Goal: Task Accomplishment & Management: Use online tool/utility

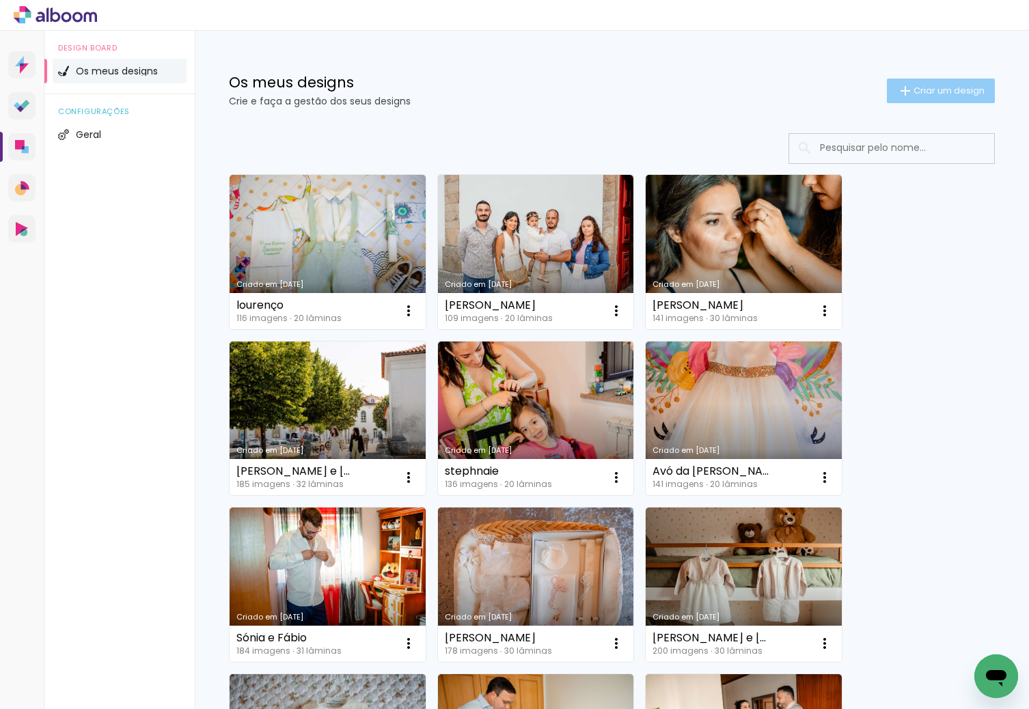
click at [934, 95] on span "Criar um design" at bounding box center [948, 90] width 71 height 9
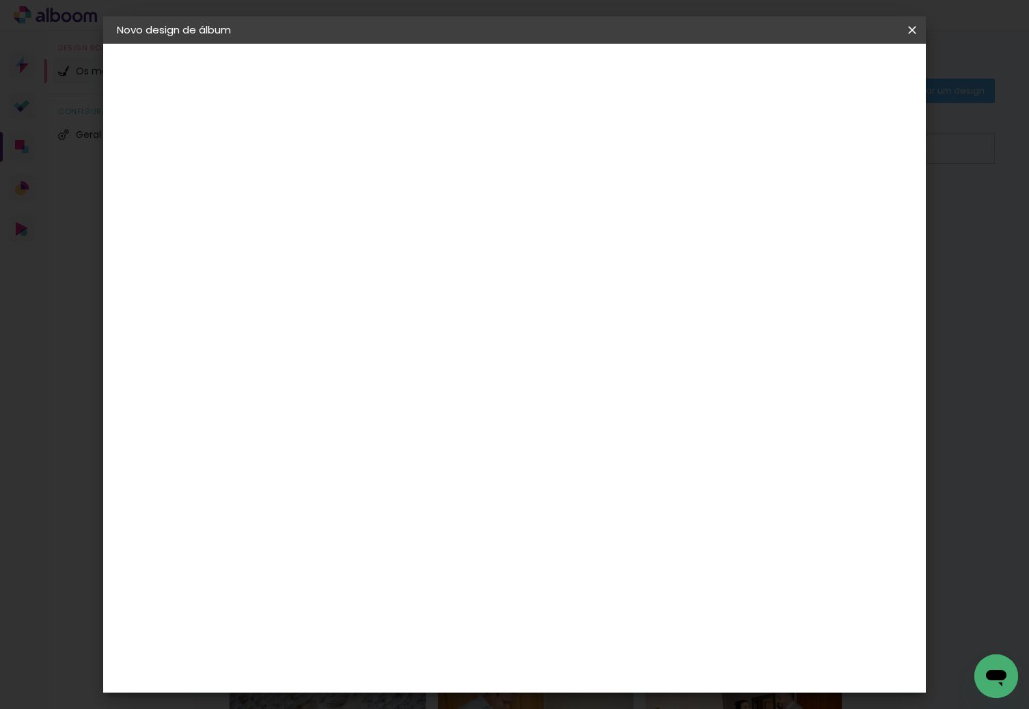
click at [340, 179] on input at bounding box center [340, 183] width 0 height 21
type input "[PERSON_NAME]"
type paper-input "[PERSON_NAME]"
click at [0, 0] on slot "Avançar" at bounding box center [0, 0] width 0 height 0
click at [363, 311] on div "DreambooksPro" at bounding box center [375, 308] width 89 height 11
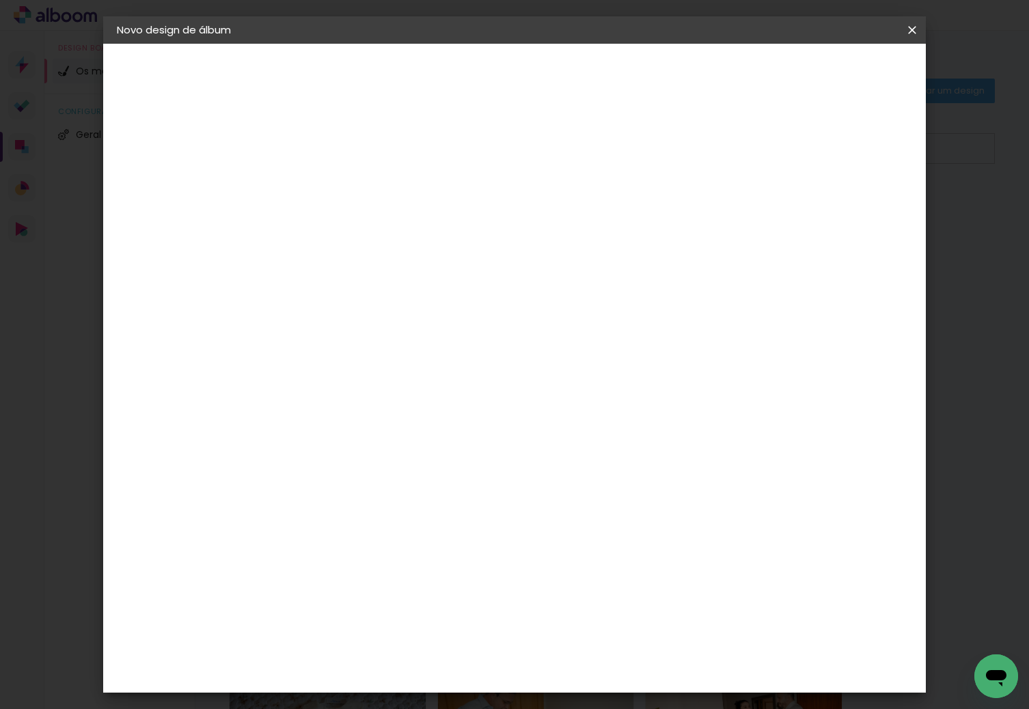
click at [0, 0] on slot "Avançar" at bounding box center [0, 0] width 0 height 0
click at [394, 231] on input "text" at bounding box center [366, 238] width 53 height 21
click at [607, 231] on paper-item "Álbum" at bounding box center [603, 226] width 273 height 27
type input "Álbum"
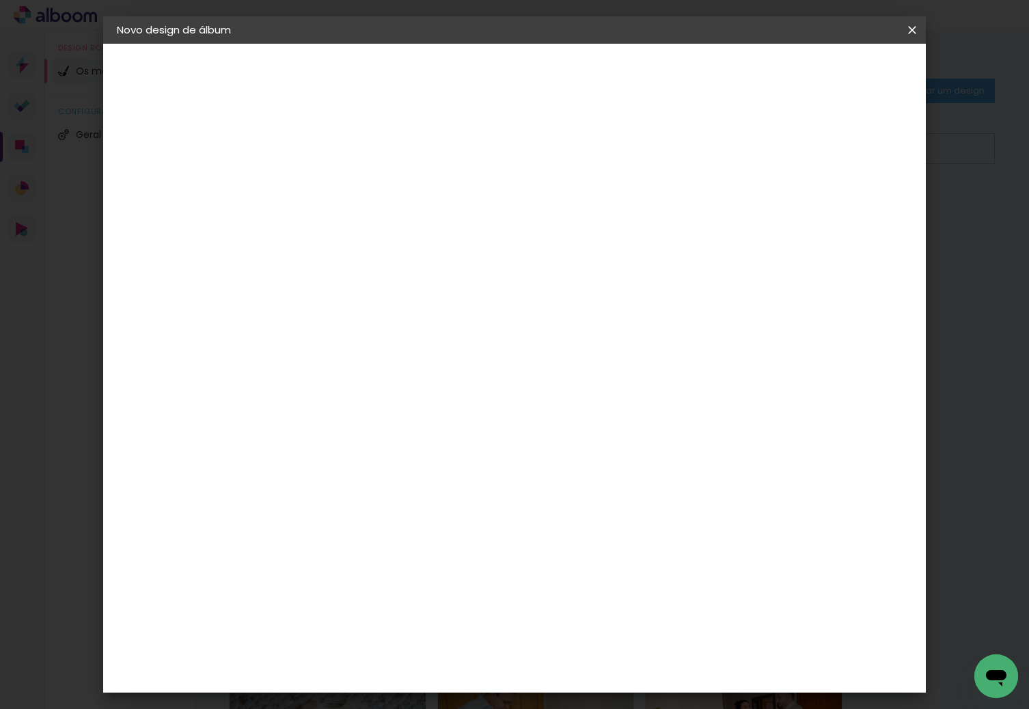
click at [432, 540] on span "30 × 30" at bounding box center [401, 554] width 64 height 28
click at [0, 0] on slot "Avançar" at bounding box center [0, 0] width 0 height 0
click at [840, 65] on paper-button "Iniciar design" at bounding box center [796, 72] width 90 height 23
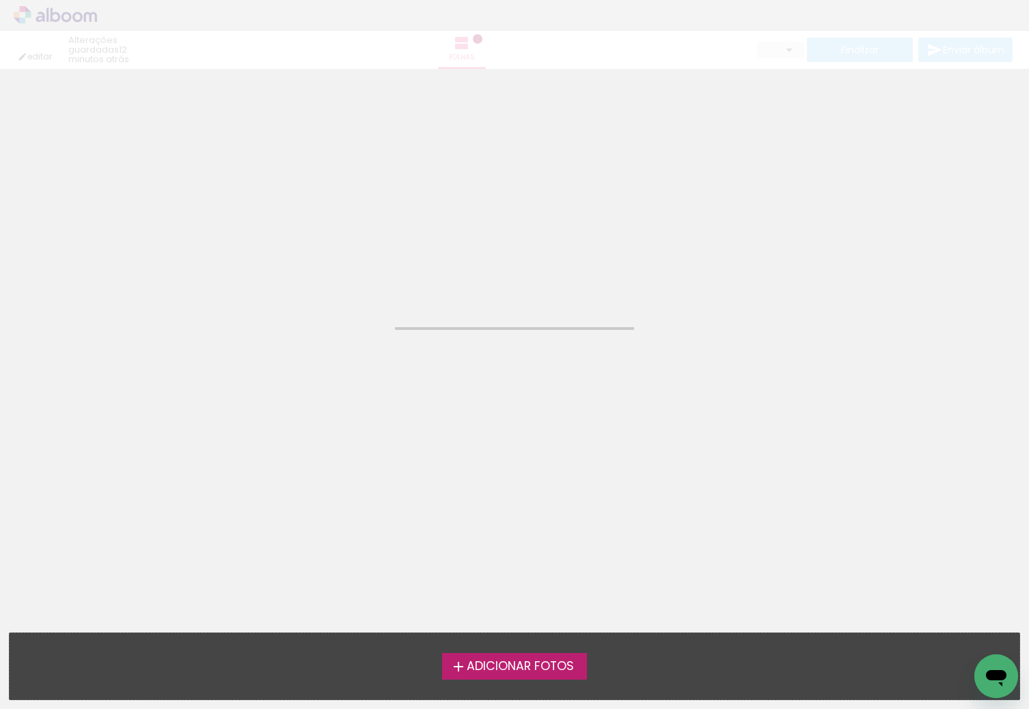
click at [493, 673] on span "Adicionar Fotos" at bounding box center [520, 667] width 107 height 12
click at [0, 0] on input "file" at bounding box center [0, 0] width 0 height 0
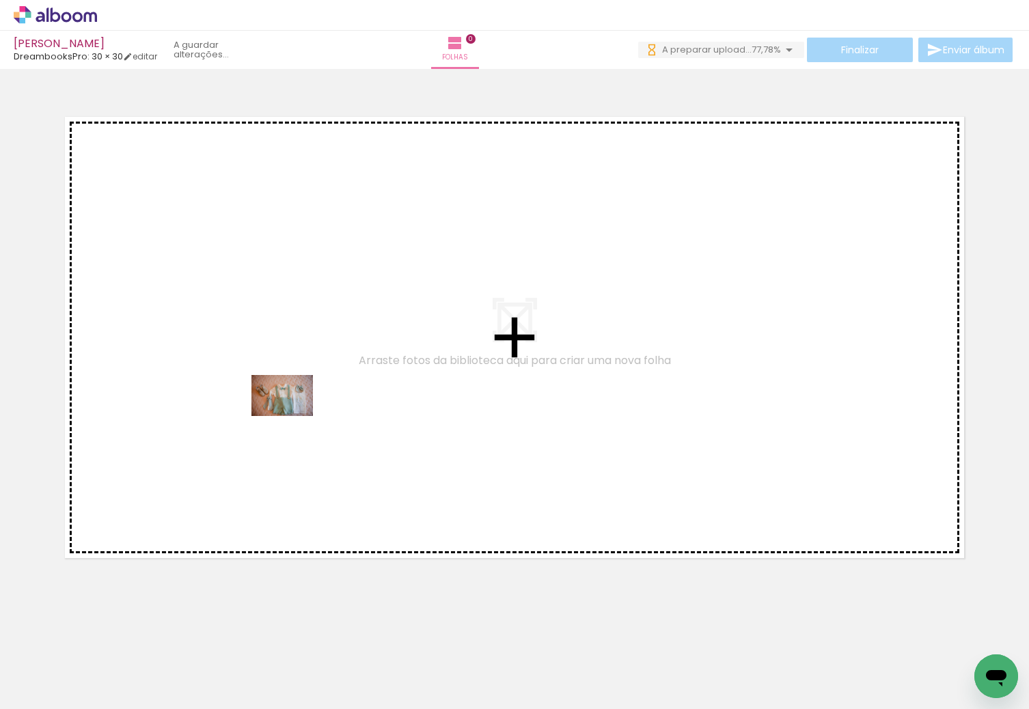
drag, startPoint x: 225, startPoint y: 661, endPoint x: 293, endPoint y: 413, distance: 256.4
click at [293, 413] on quentale-workspace at bounding box center [514, 354] width 1029 height 709
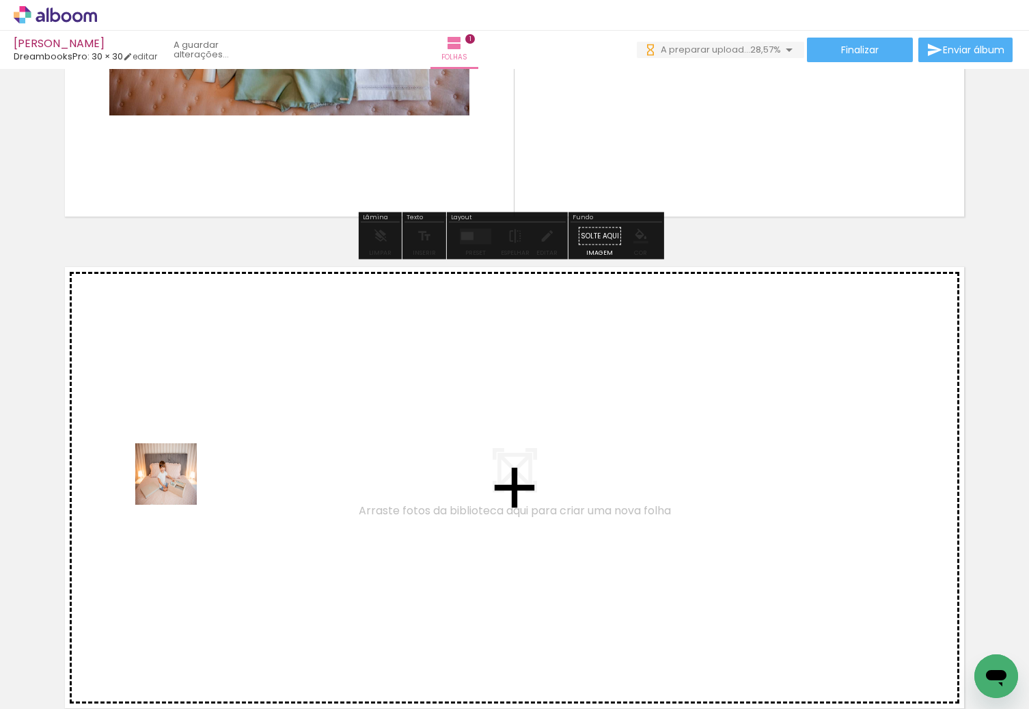
drag, startPoint x: 176, startPoint y: 484, endPoint x: 179, endPoint y: 471, distance: 13.9
click at [179, 471] on quentale-workspace at bounding box center [514, 354] width 1029 height 709
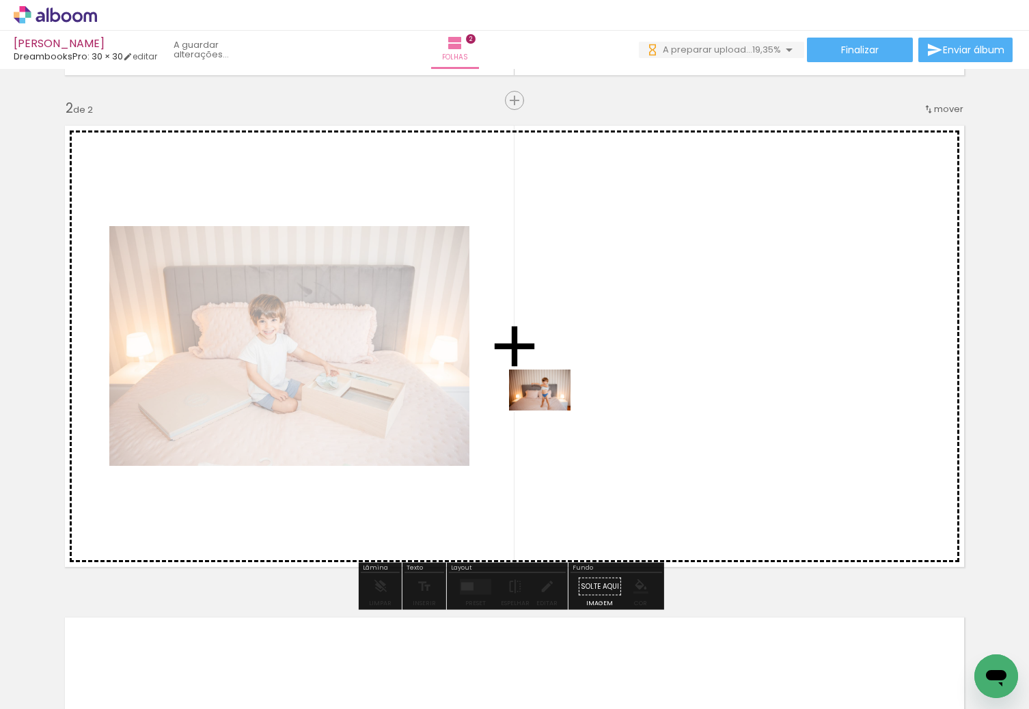
drag, startPoint x: 299, startPoint y: 678, endPoint x: 551, endPoint y: 409, distance: 368.8
click at [551, 409] on quentale-workspace at bounding box center [514, 354] width 1029 height 709
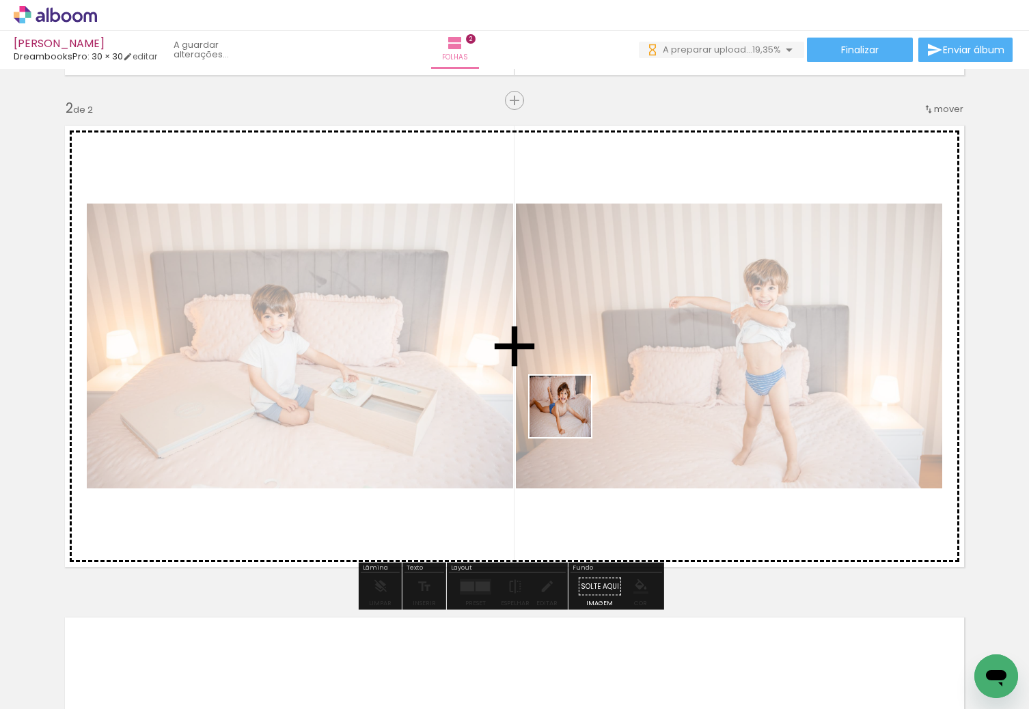
drag, startPoint x: 368, startPoint y: 678, endPoint x: 572, endPoint y: 415, distance: 333.1
click at [572, 415] on quentale-workspace at bounding box center [514, 354] width 1029 height 709
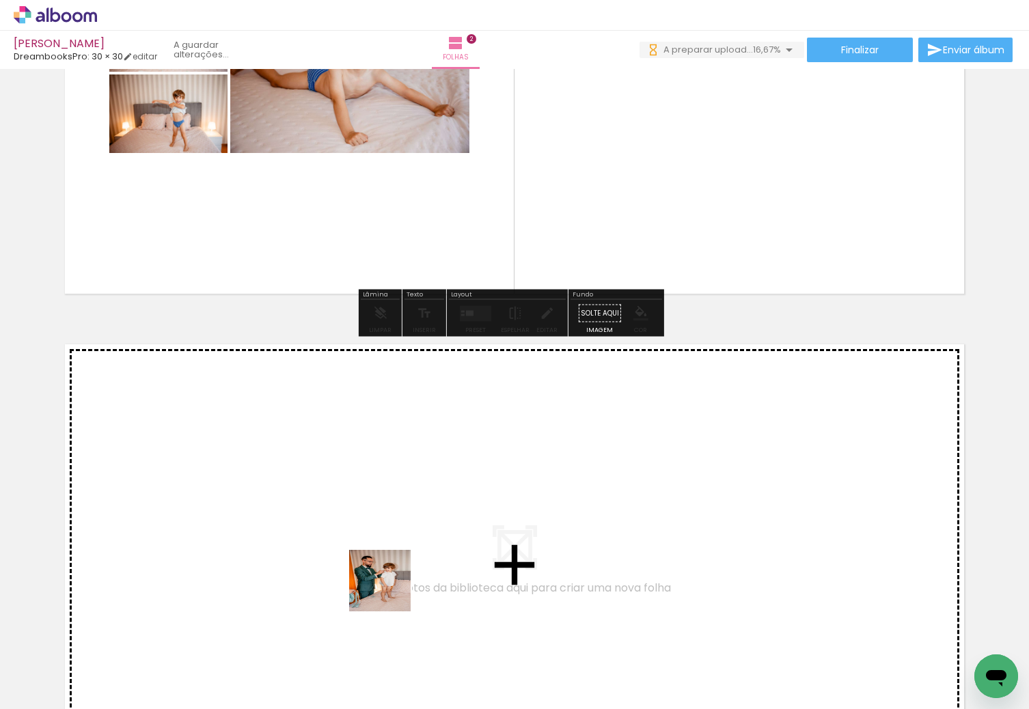
drag, startPoint x: 437, startPoint y: 673, endPoint x: 491, endPoint y: 628, distance: 70.3
click at [350, 530] on quentale-workspace at bounding box center [514, 354] width 1029 height 709
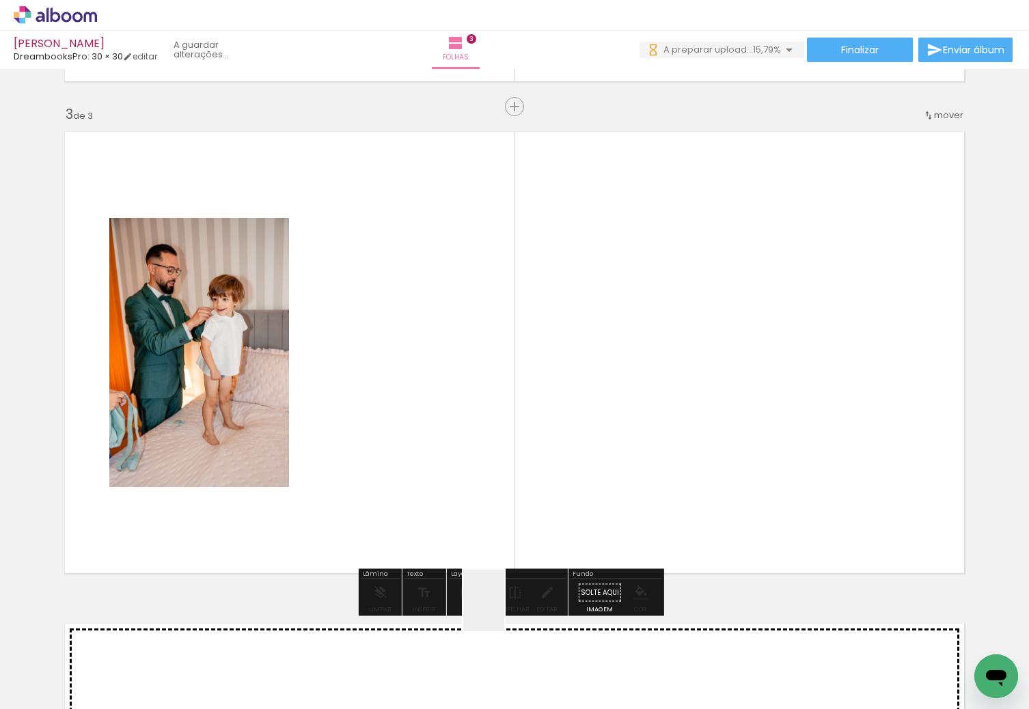
scroll to position [975, 0]
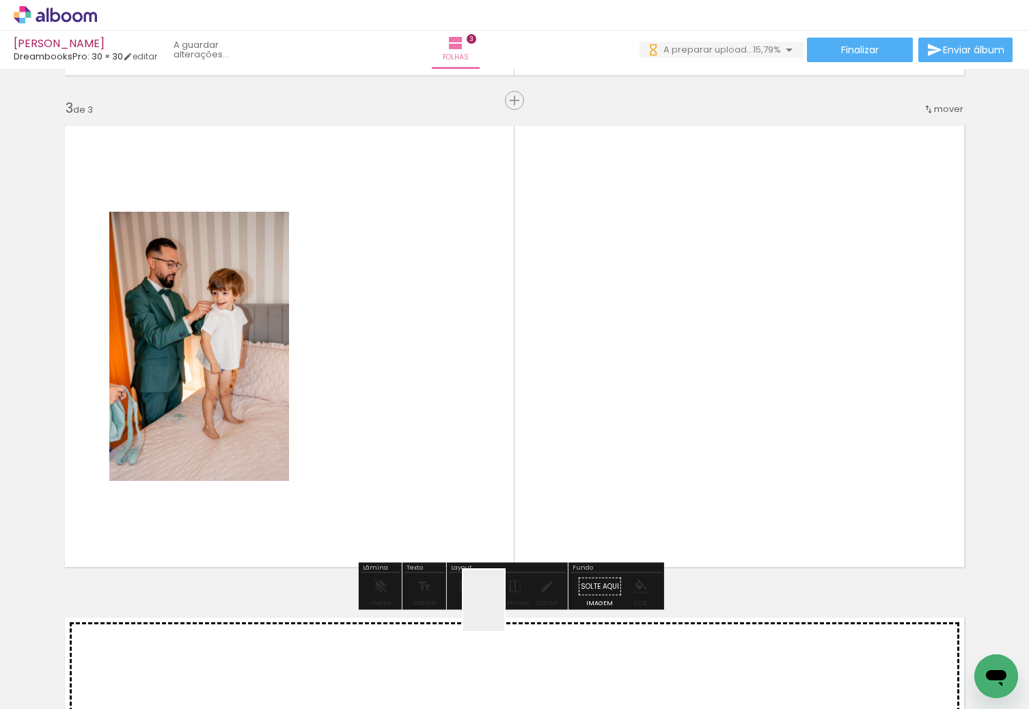
drag, startPoint x: 504, startPoint y: 611, endPoint x: 506, endPoint y: 517, distance: 94.3
click at [458, 487] on quentale-workspace at bounding box center [514, 354] width 1029 height 709
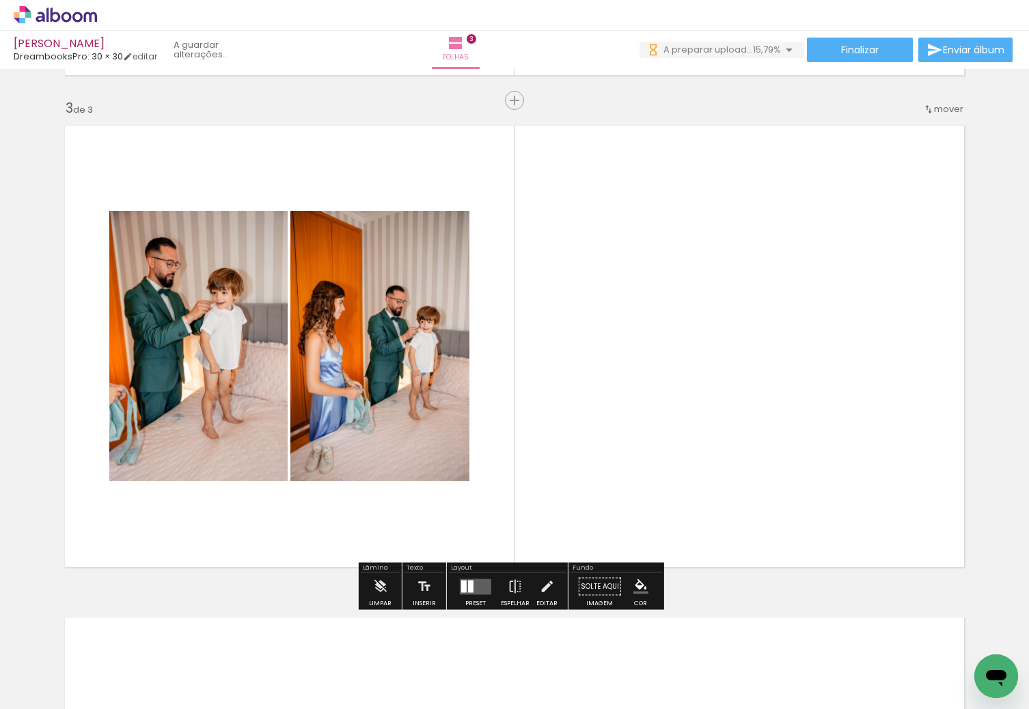
scroll to position [0, 0]
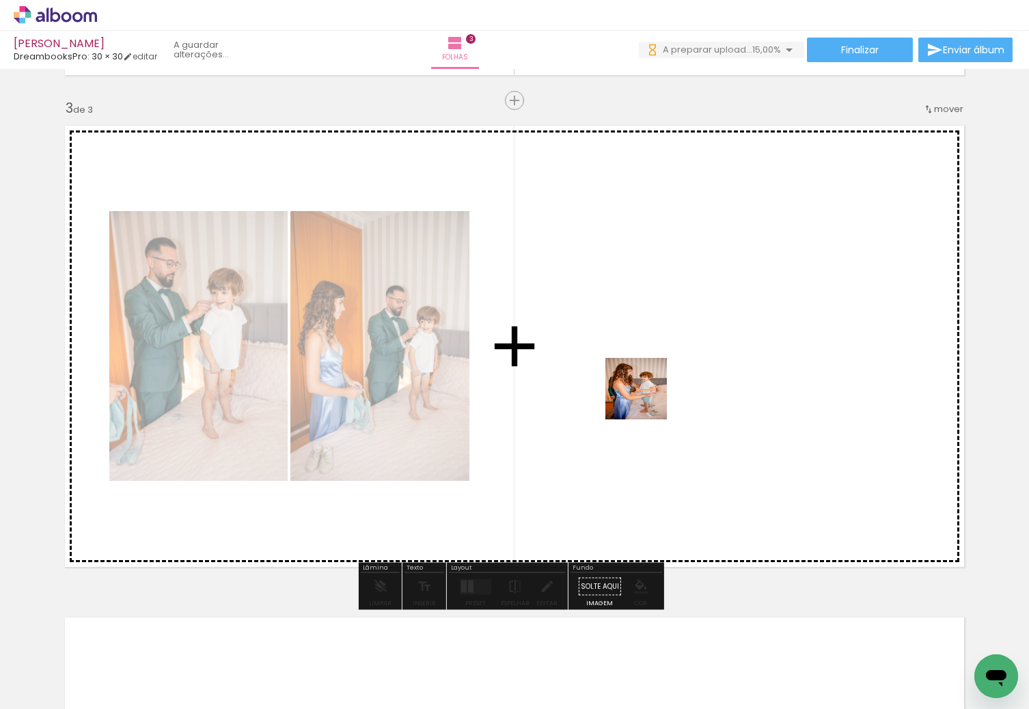
drag, startPoint x: 601, startPoint y: 676, endPoint x: 646, endPoint y: 399, distance: 280.4
click at [646, 399] on quentale-workspace at bounding box center [514, 354] width 1029 height 709
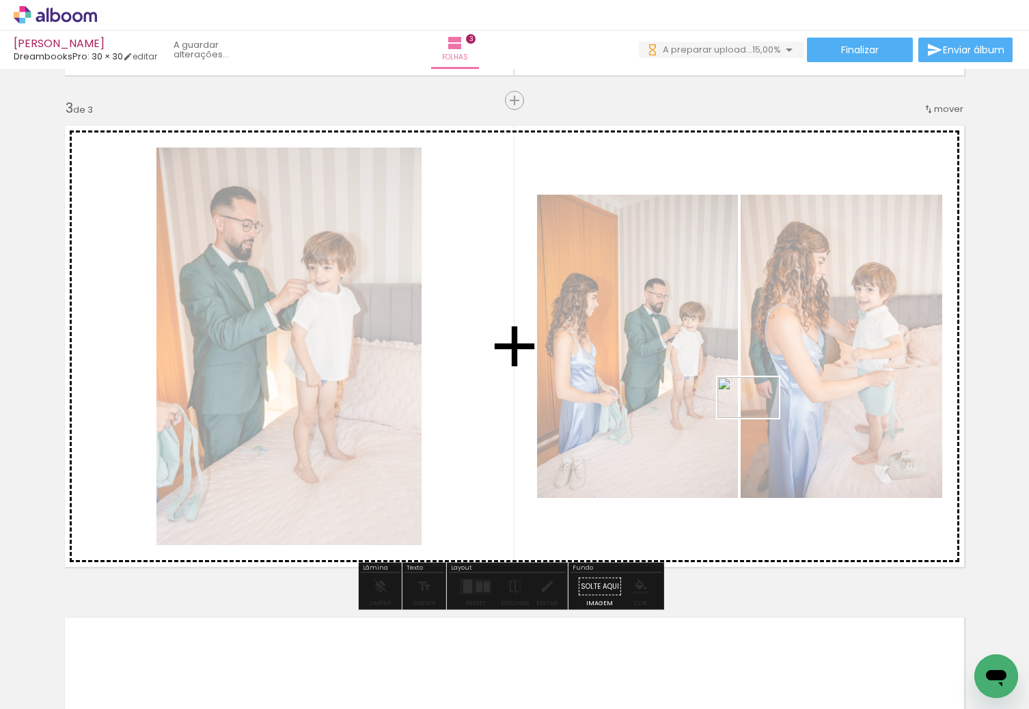
drag, startPoint x: 687, startPoint y: 670, endPoint x: 758, endPoint y: 418, distance: 261.5
click at [758, 418] on quentale-workspace at bounding box center [514, 354] width 1029 height 709
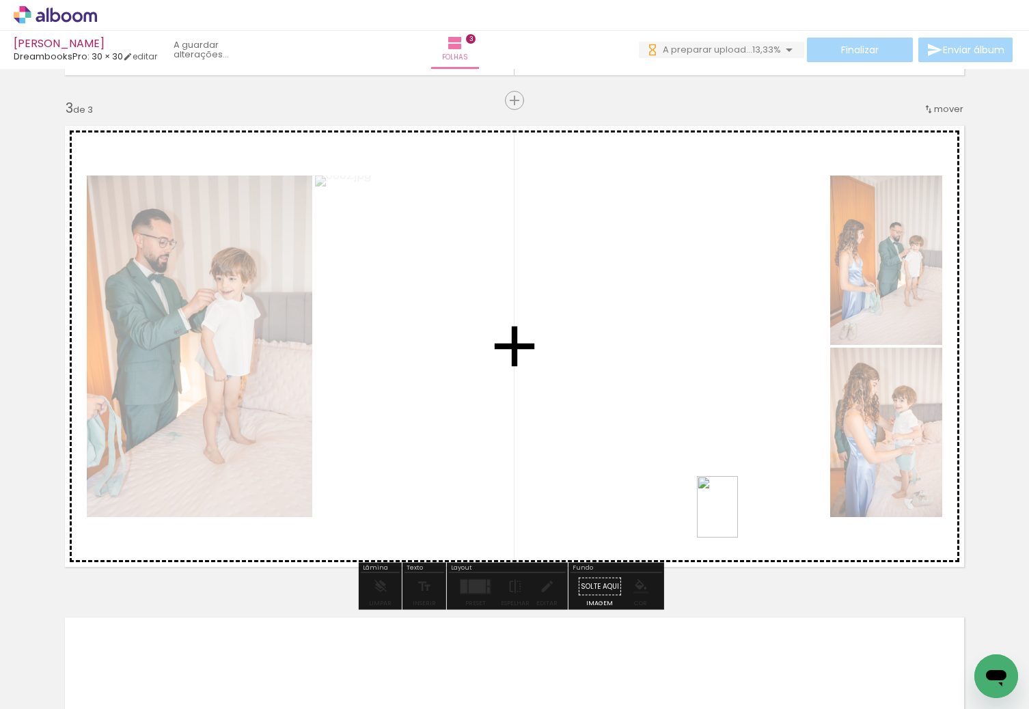
drag, startPoint x: 743, startPoint y: 562, endPoint x: 738, endPoint y: 517, distance: 44.7
click at [738, 517] on quentale-workspace at bounding box center [514, 354] width 1029 height 709
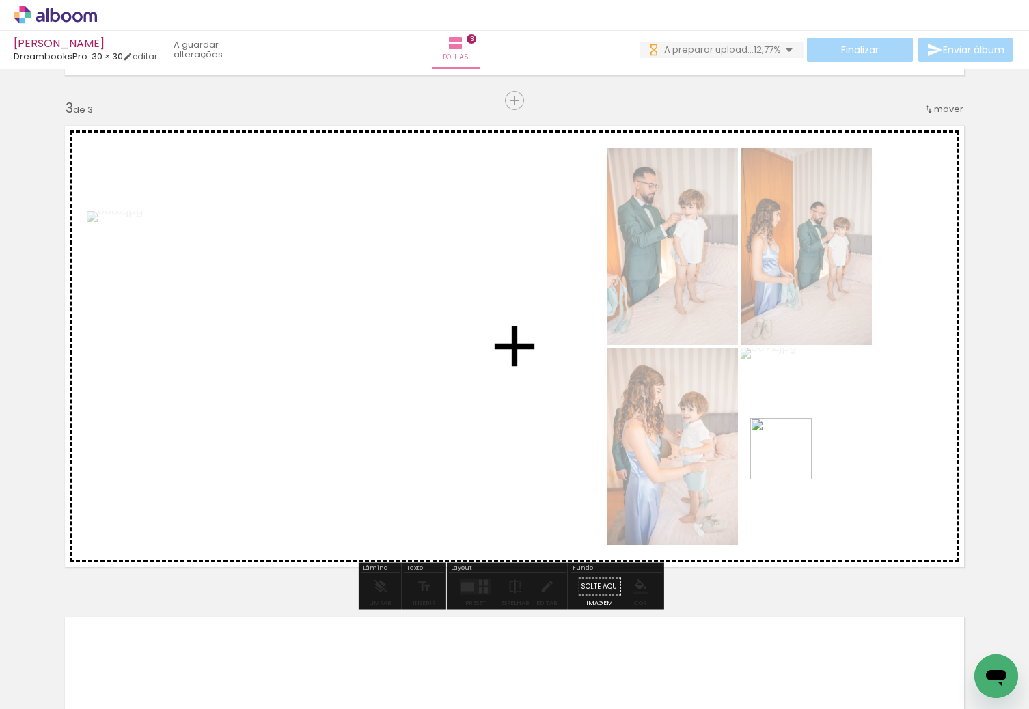
drag, startPoint x: 832, startPoint y: 646, endPoint x: 791, endPoint y: 459, distance: 191.6
click at [791, 459] on quentale-workspace at bounding box center [514, 354] width 1029 height 709
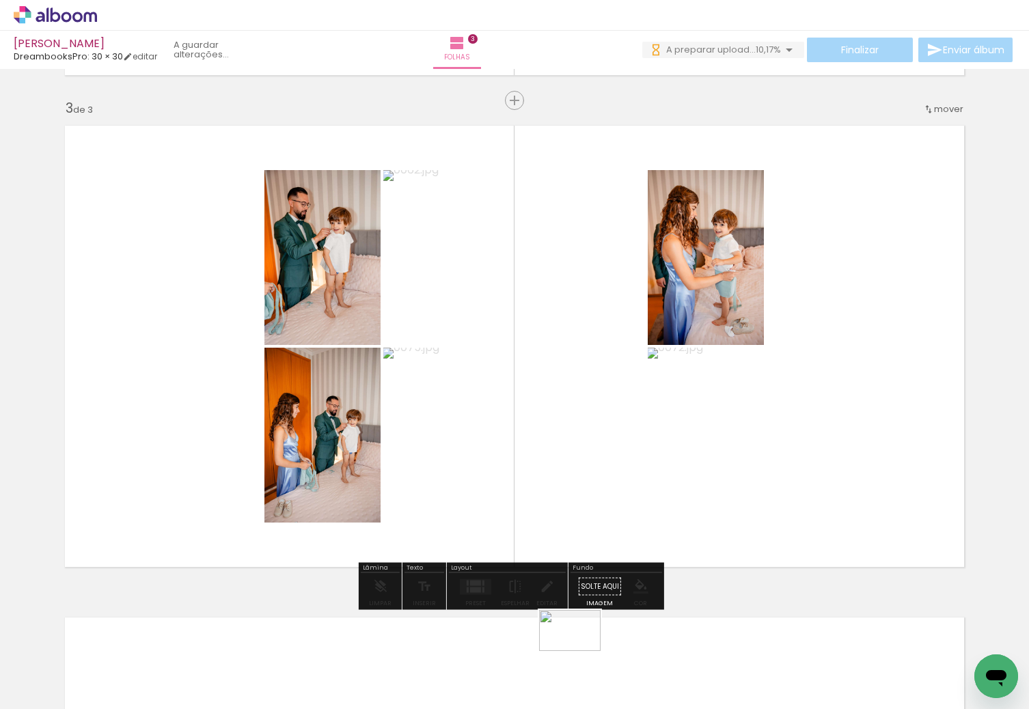
drag, startPoint x: 541, startPoint y: 672, endPoint x: 556, endPoint y: 661, distance: 19.0
click at [556, 661] on div at bounding box center [542, 663] width 68 height 45
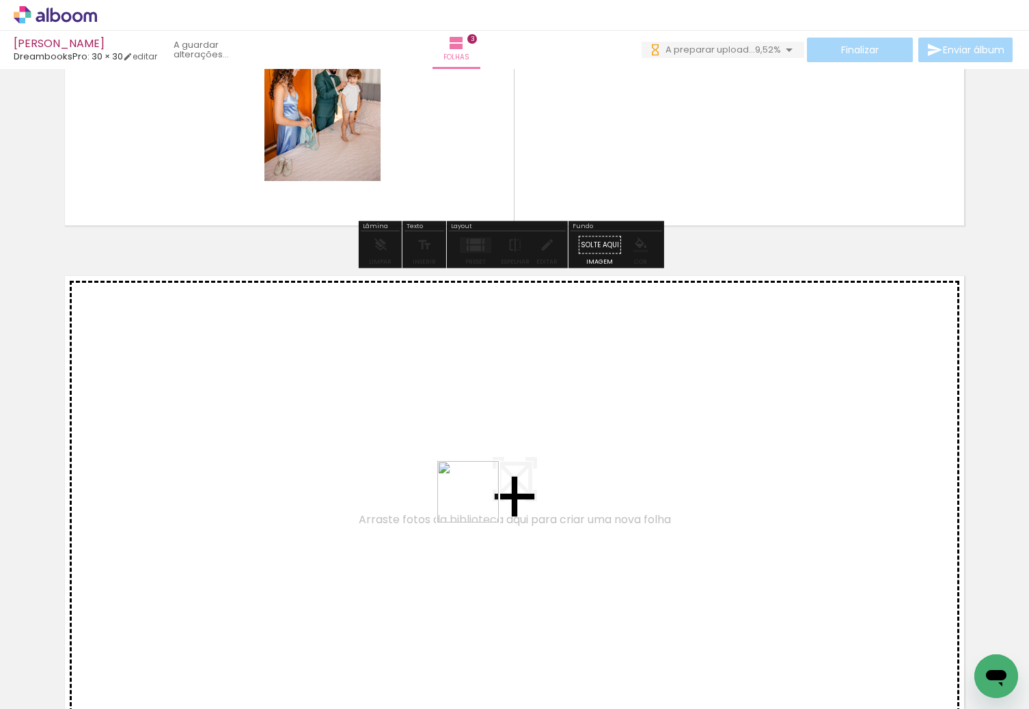
drag, startPoint x: 526, startPoint y: 611, endPoint x: 656, endPoint y: 671, distance: 142.8
click at [479, 502] on quentale-workspace at bounding box center [514, 354] width 1029 height 709
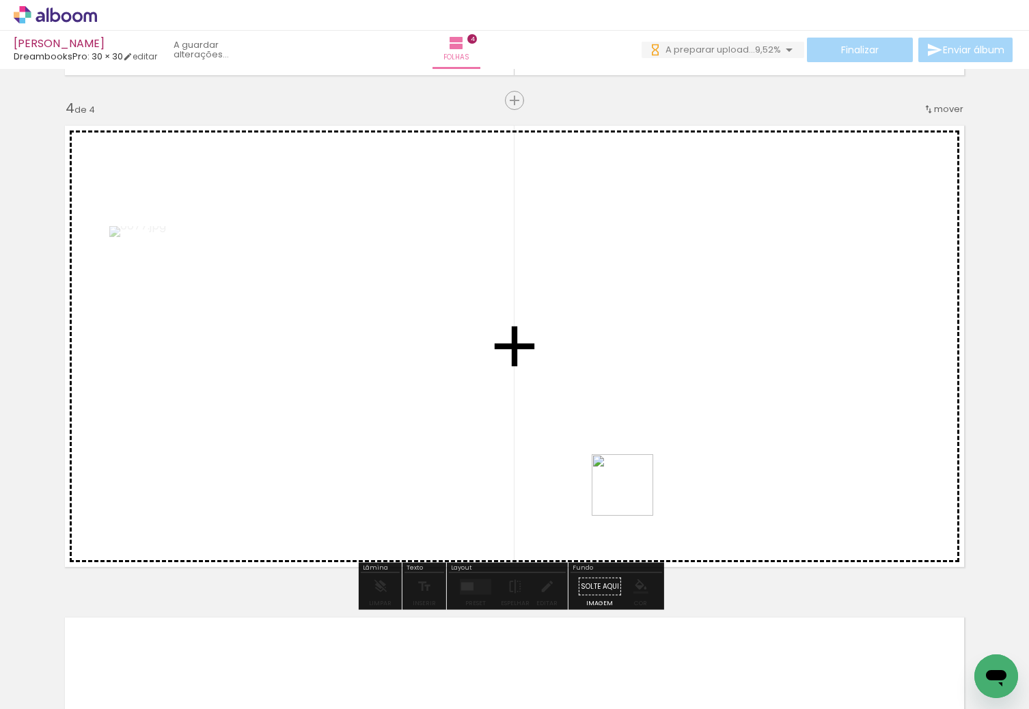
drag, startPoint x: 624, startPoint y: 666, endPoint x: 688, endPoint y: 648, distance: 66.8
click at [638, 468] on quentale-workspace at bounding box center [514, 354] width 1029 height 709
drag, startPoint x: 697, startPoint y: 663, endPoint x: 750, endPoint y: 493, distance: 178.1
click at [750, 493] on quentale-workspace at bounding box center [514, 354] width 1029 height 709
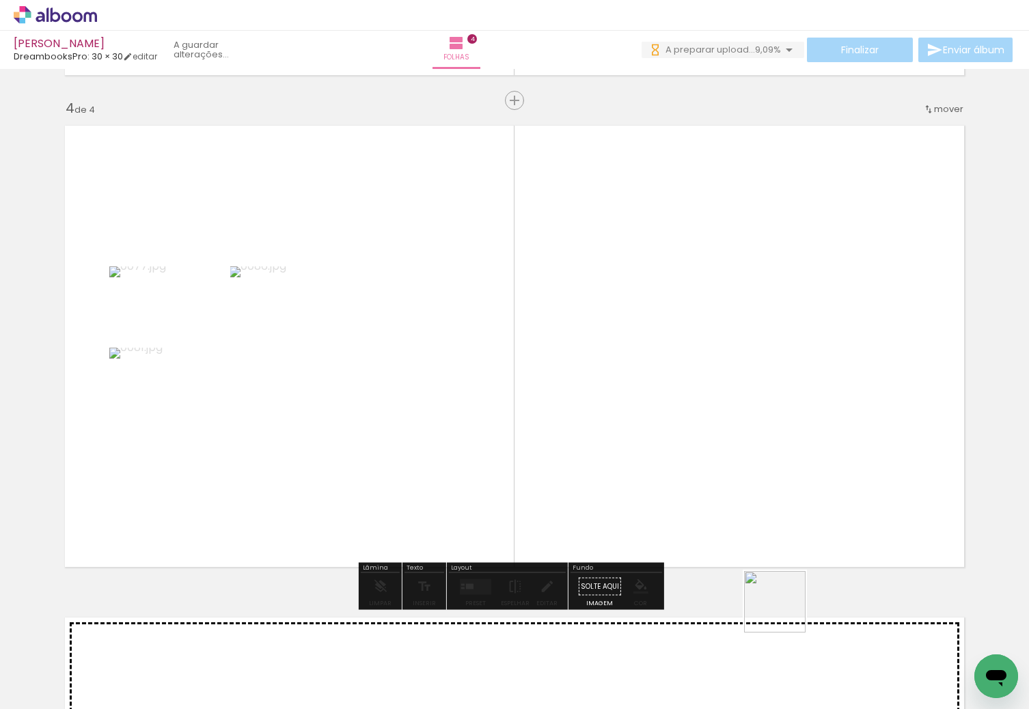
drag, startPoint x: 785, startPoint y: 612, endPoint x: 777, endPoint y: 445, distance: 166.9
click at [777, 445] on quentale-workspace at bounding box center [514, 354] width 1029 height 709
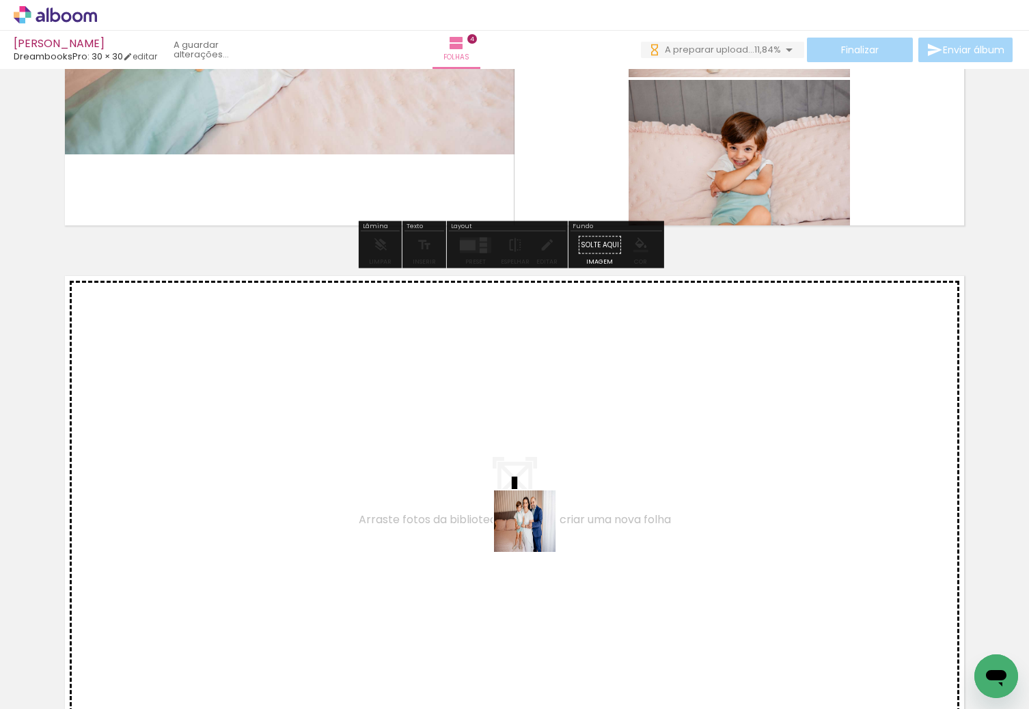
drag, startPoint x: 535, startPoint y: 532, endPoint x: 732, endPoint y: 655, distance: 232.4
click at [512, 506] on quentale-workspace at bounding box center [514, 354] width 1029 height 709
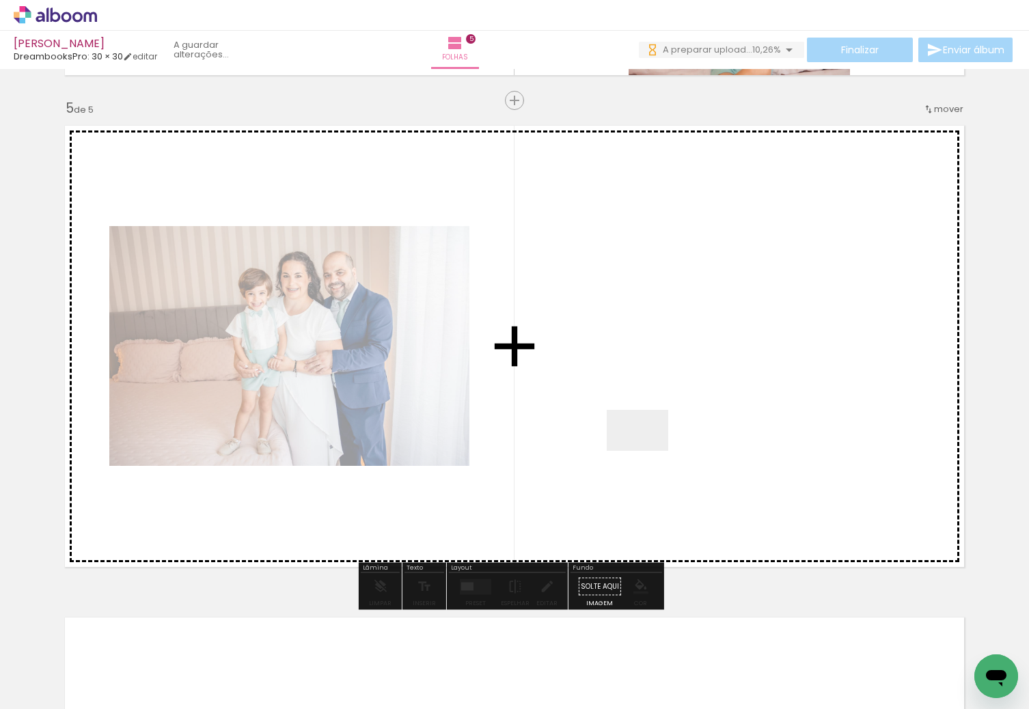
drag, startPoint x: 711, startPoint y: 667, endPoint x: 644, endPoint y: 430, distance: 245.5
click at [644, 430] on quentale-workspace at bounding box center [514, 354] width 1029 height 709
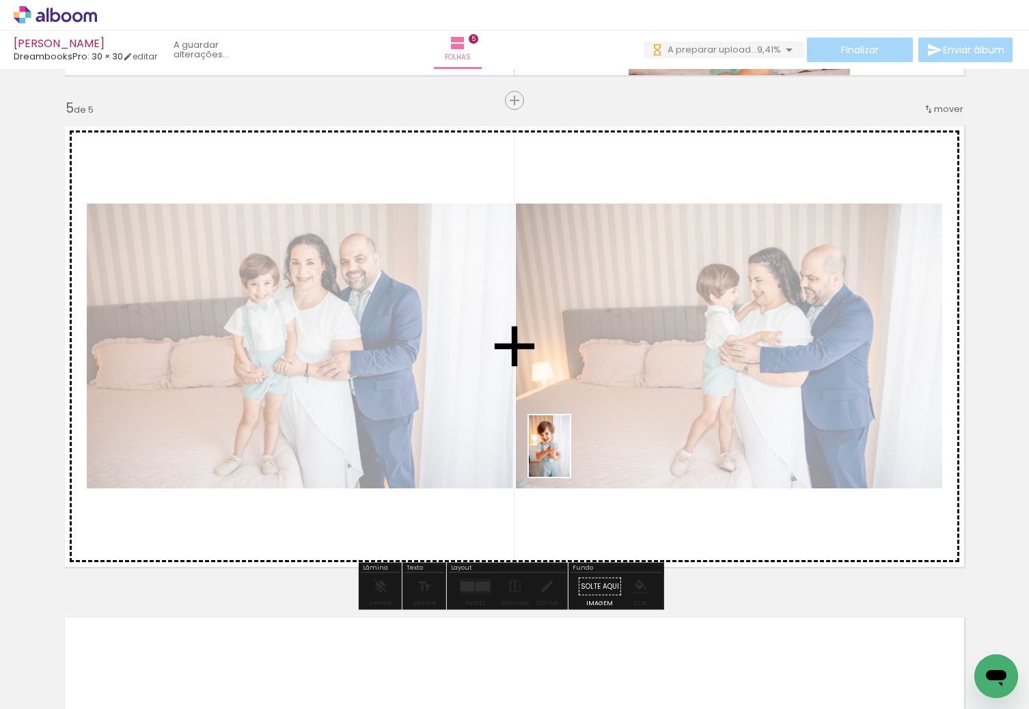
drag, startPoint x: 480, startPoint y: 680, endPoint x: 570, endPoint y: 456, distance: 240.7
click at [570, 456] on quentale-workspace at bounding box center [514, 354] width 1029 height 709
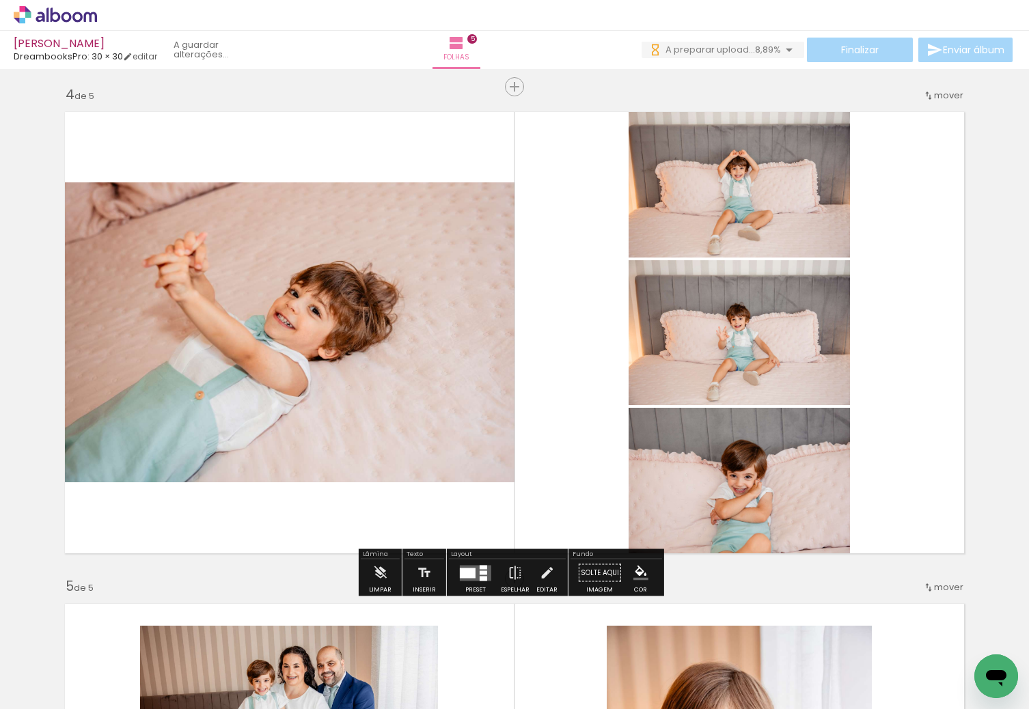
drag, startPoint x: 400, startPoint y: 661, endPoint x: 528, endPoint y: 492, distance: 211.7
click at [536, 435] on quentale-workspace at bounding box center [514, 354] width 1029 height 709
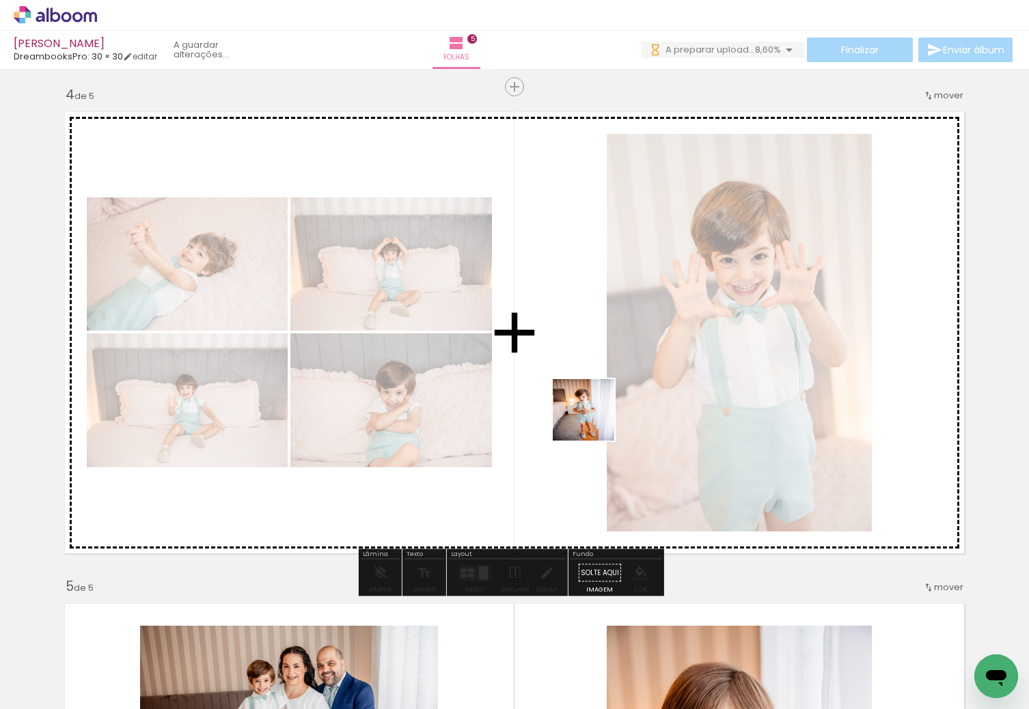
drag, startPoint x: 549, startPoint y: 654, endPoint x: 593, endPoint y: 420, distance: 237.8
click at [593, 420] on quentale-workspace at bounding box center [514, 354] width 1029 height 709
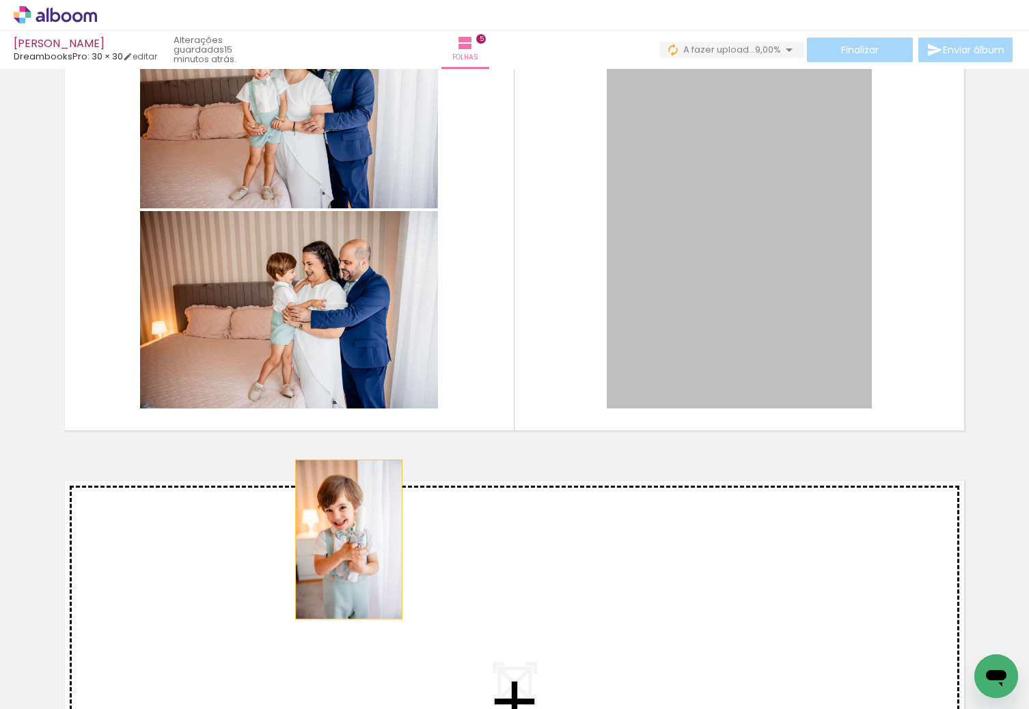
drag, startPoint x: 717, startPoint y: 340, endPoint x: 343, endPoint y: 540, distance: 424.9
